Goal: Task Accomplishment & Management: Use online tool/utility

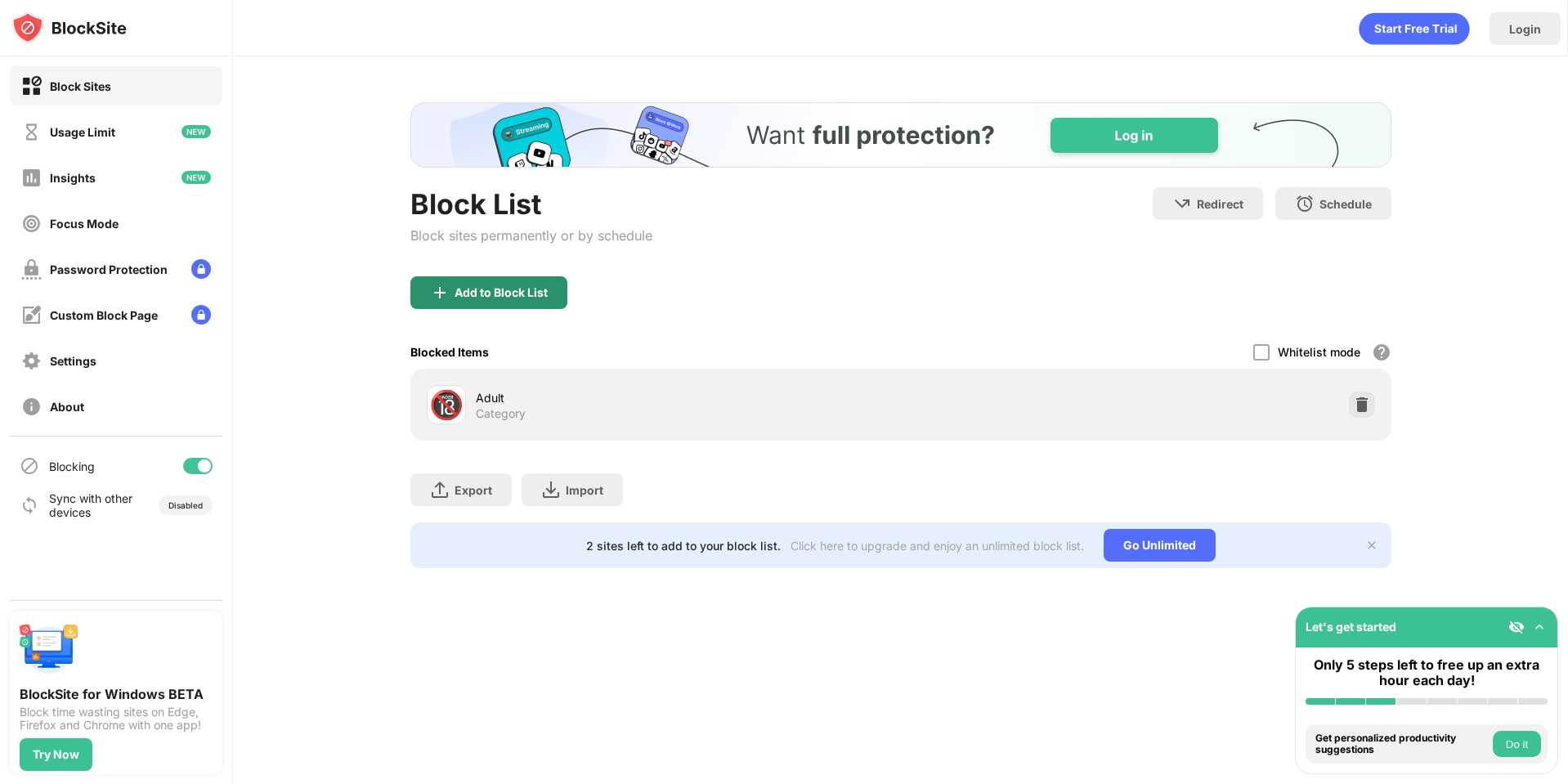
click at [530, 291] on div "Add to Block List" at bounding box center [501, 292] width 93 height 13
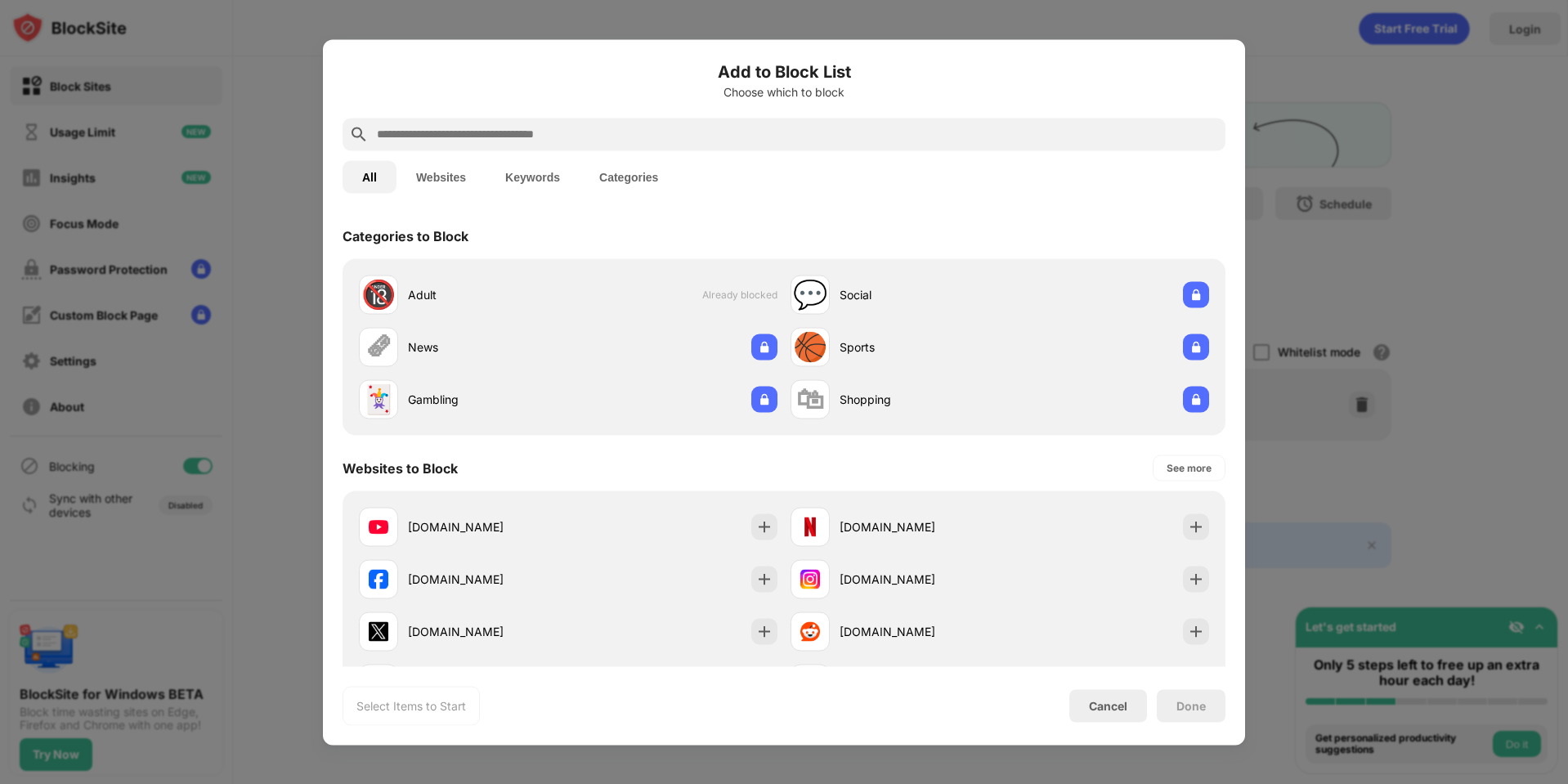
click at [477, 125] on input "text" at bounding box center [798, 133] width 844 height 20
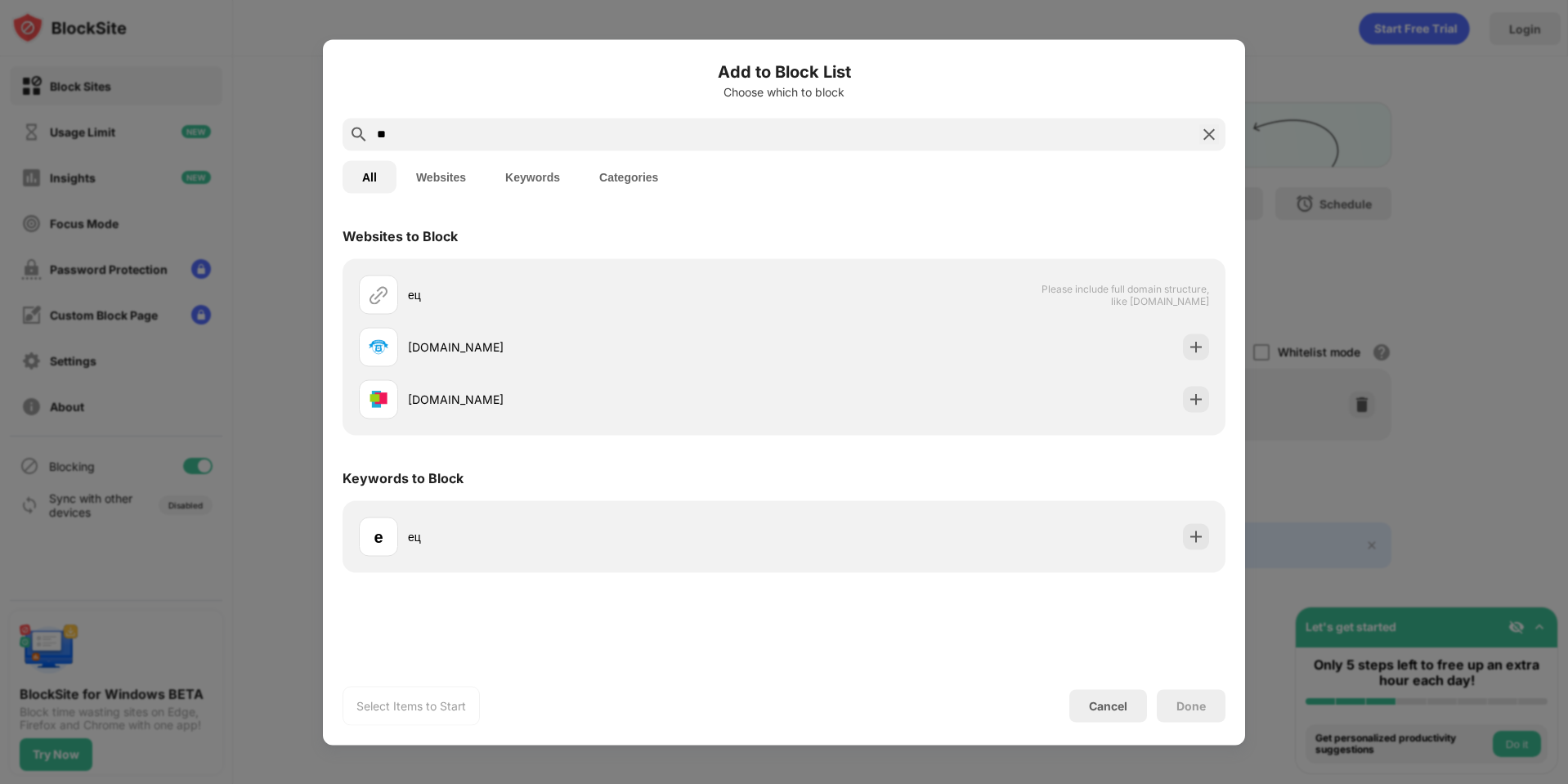
type input "*"
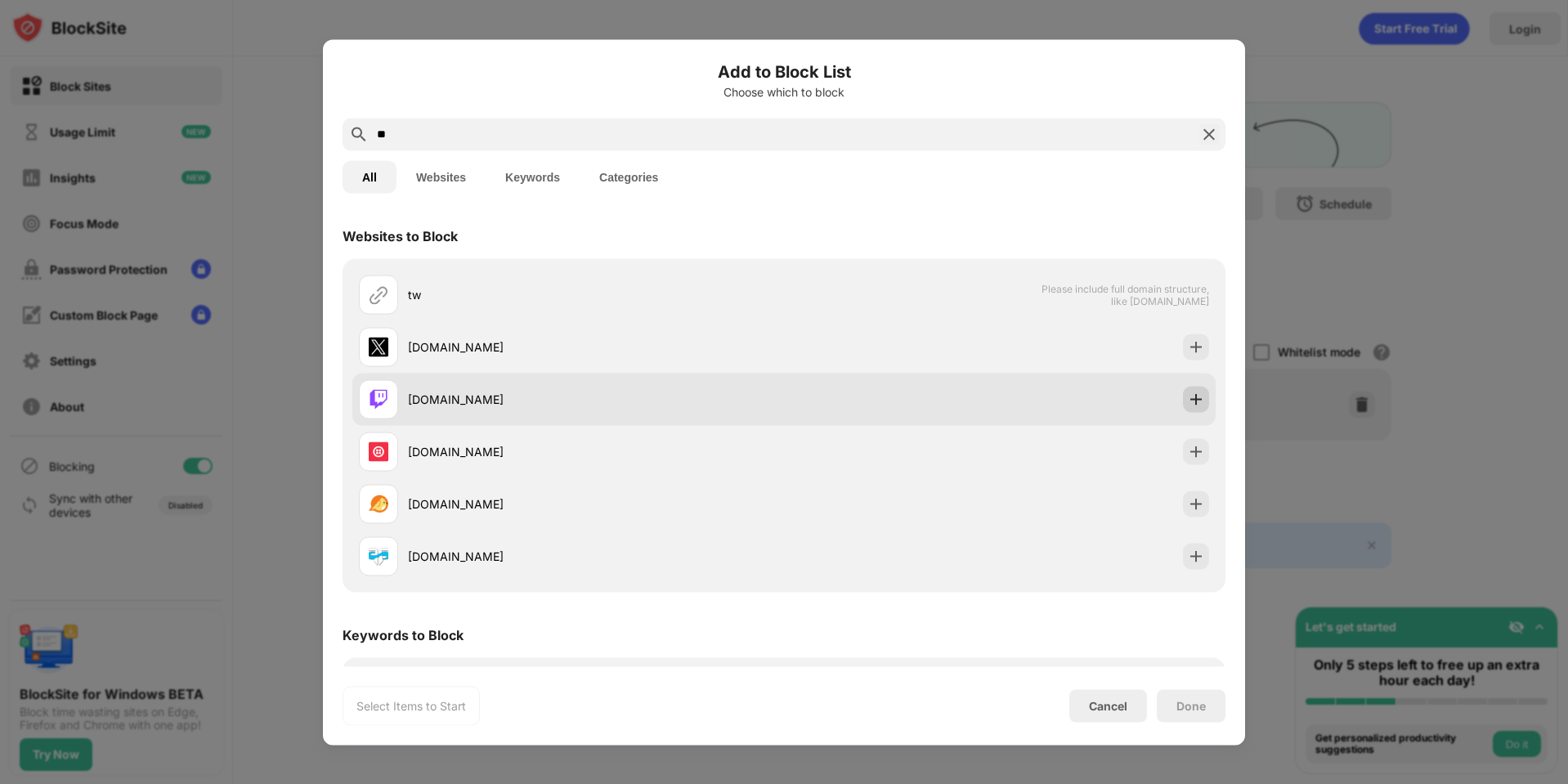
type input "**"
click at [1192, 397] on div at bounding box center [1196, 399] width 26 height 26
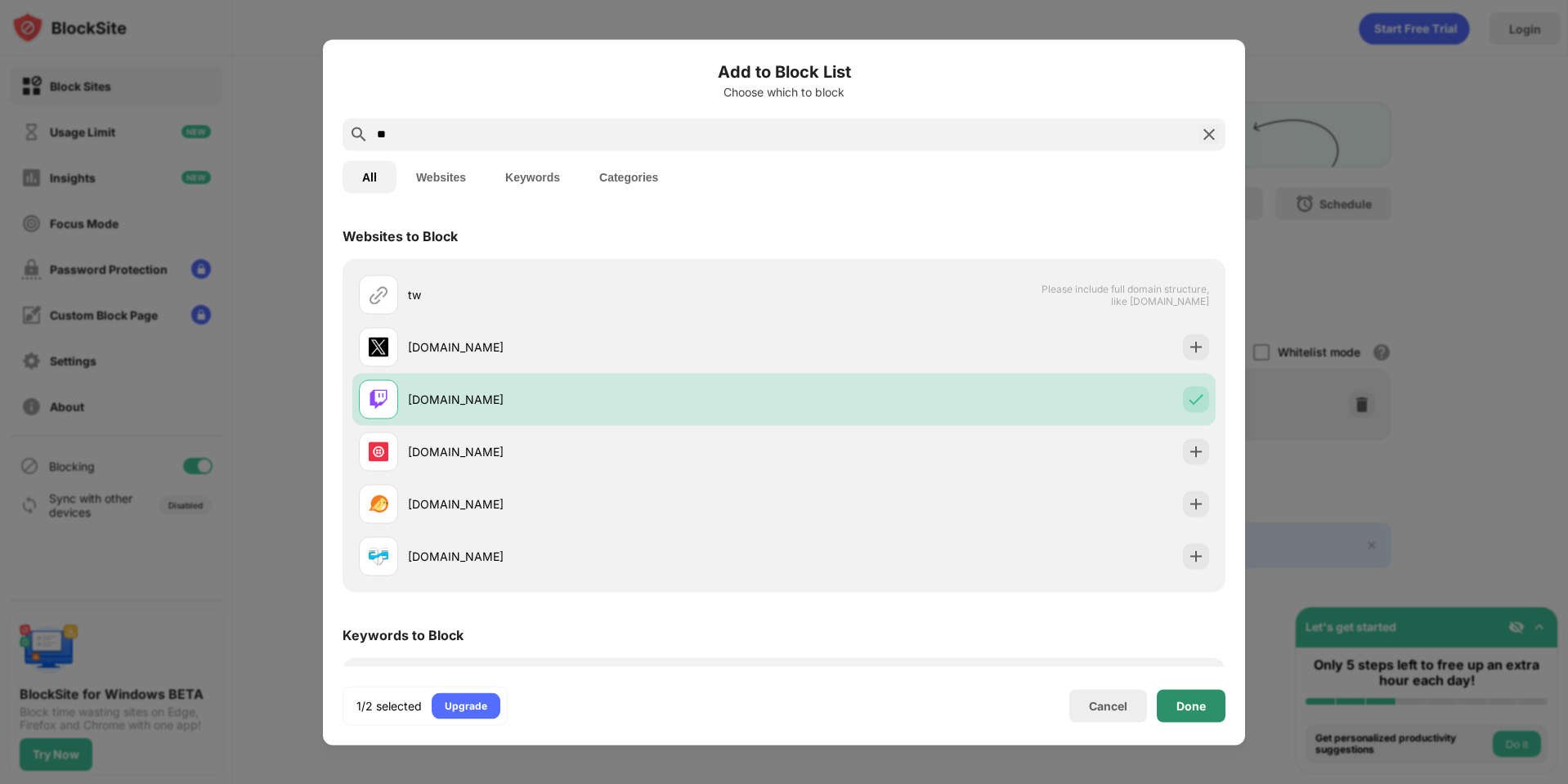
click at [1204, 710] on div "Done" at bounding box center [1192, 705] width 30 height 13
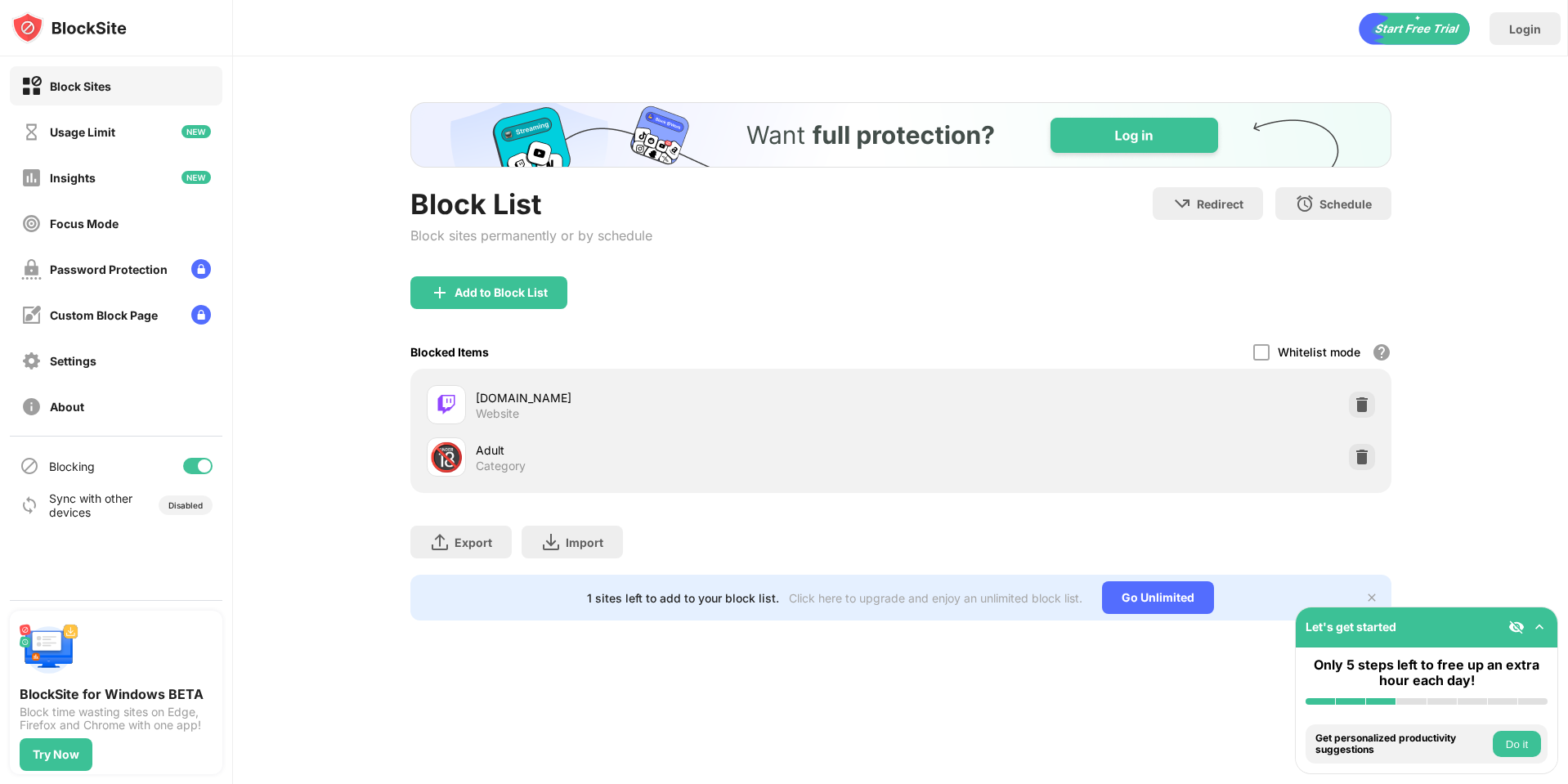
drag, startPoint x: 1005, startPoint y: 697, endPoint x: 1013, endPoint y: 690, distance: 10.6
click at [1005, 696] on div "Login Block List Block sites permanently or by schedule Redirect Choose a site …" at bounding box center [900, 392] width 1335 height 784
